Goal: Information Seeking & Learning: Learn about a topic

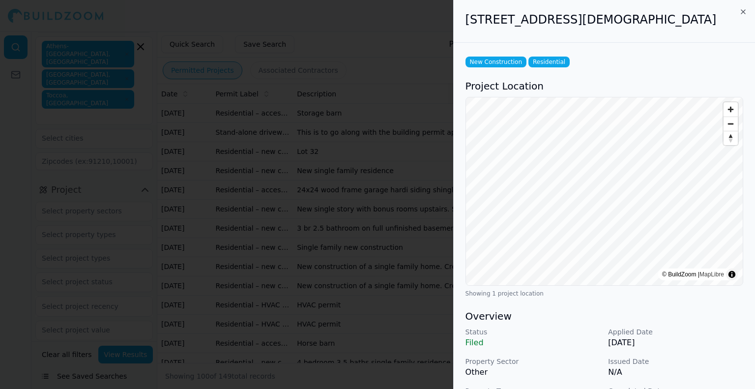
scroll to position [27, 0]
click at [288, 87] on div at bounding box center [377, 194] width 755 height 389
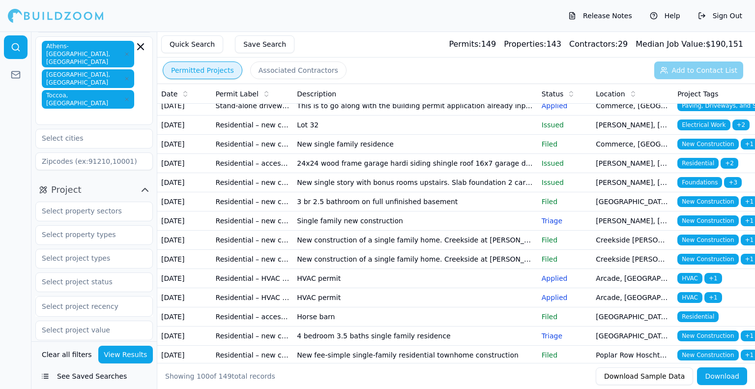
click at [263, 135] on td "Residential – new construction permit" at bounding box center [253, 124] width 82 height 19
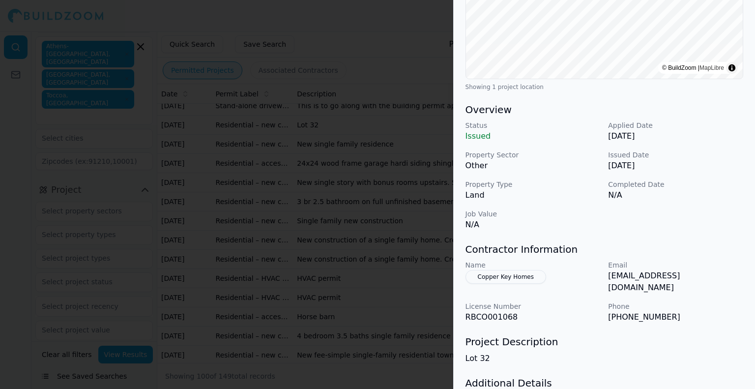
scroll to position [157, 0]
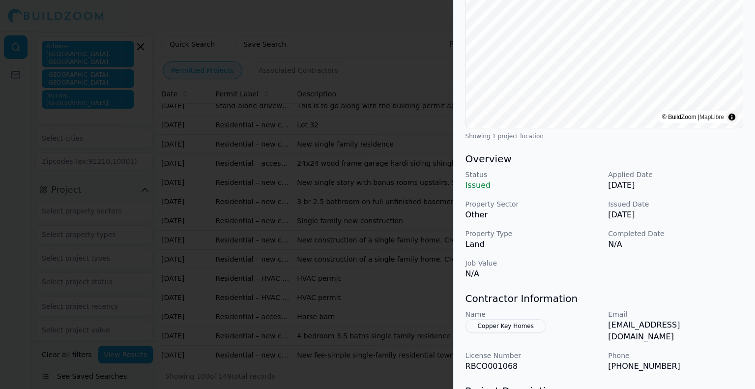
click at [498, 335] on div "Name Copper Key Homes Email [EMAIL_ADDRESS][DOMAIN_NAME] License Number RBCO001…" at bounding box center [604, 340] width 278 height 63
click at [498, 331] on button "Copper Key Homes" at bounding box center [505, 326] width 81 height 14
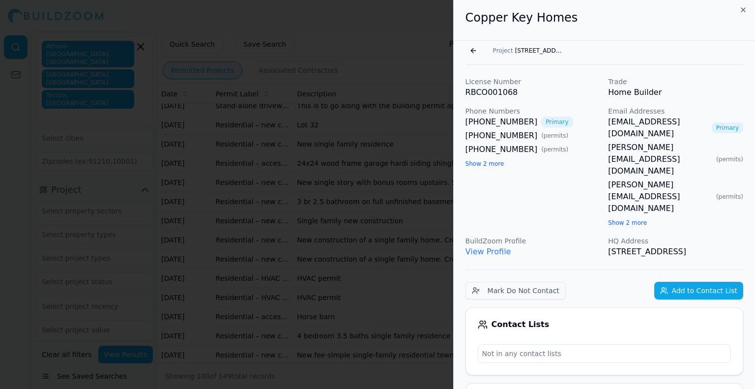
scroll to position [0, 0]
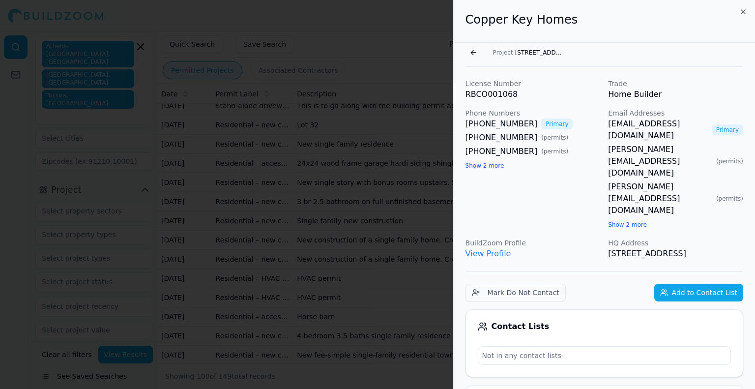
click at [472, 58] on button "Go back" at bounding box center [473, 53] width 16 height 16
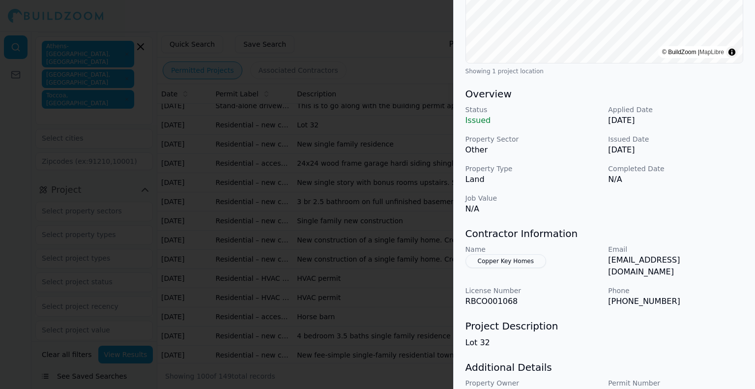
scroll to position [223, 0]
click at [394, 126] on div at bounding box center [377, 194] width 755 height 389
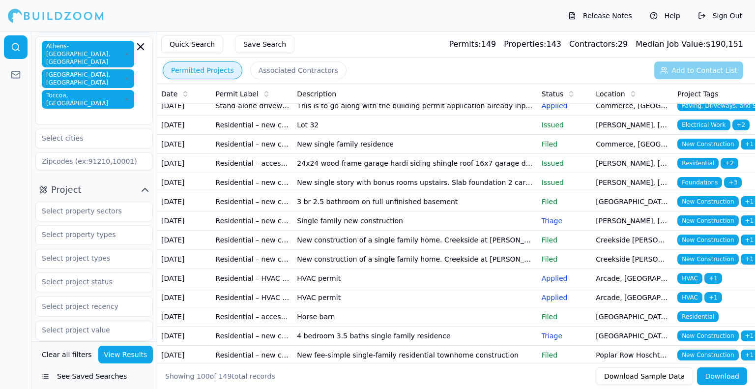
click at [338, 154] on td "New single family residence" at bounding box center [415, 144] width 244 height 19
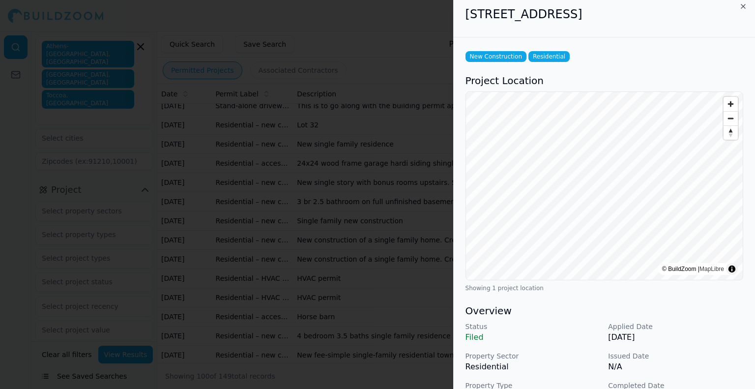
scroll to position [0, 0]
